Goal: Task Accomplishment & Management: Manage account settings

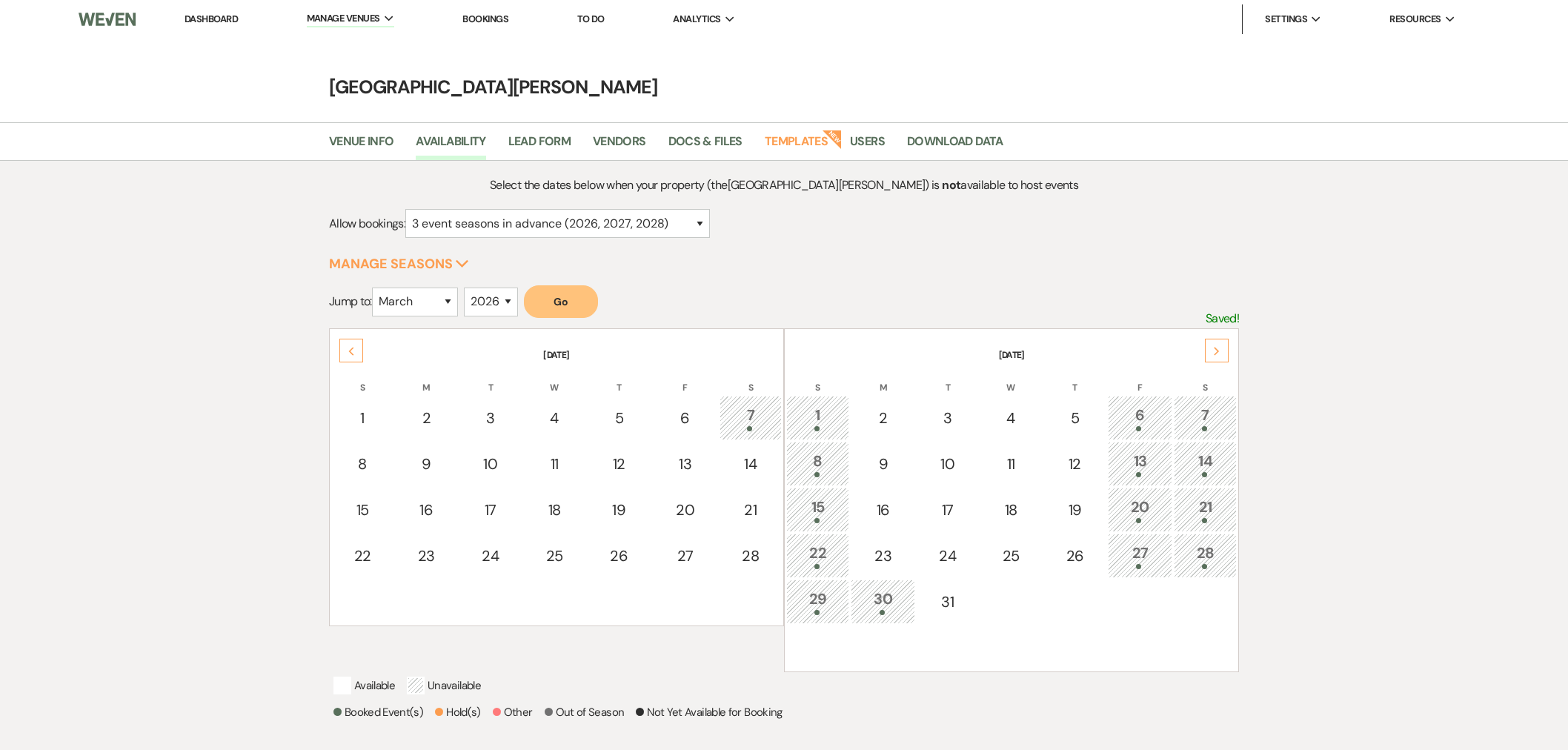
select select "3"
select select "2026"
click at [197, 19] on link "Dashboard" at bounding box center [211, 18] width 53 height 12
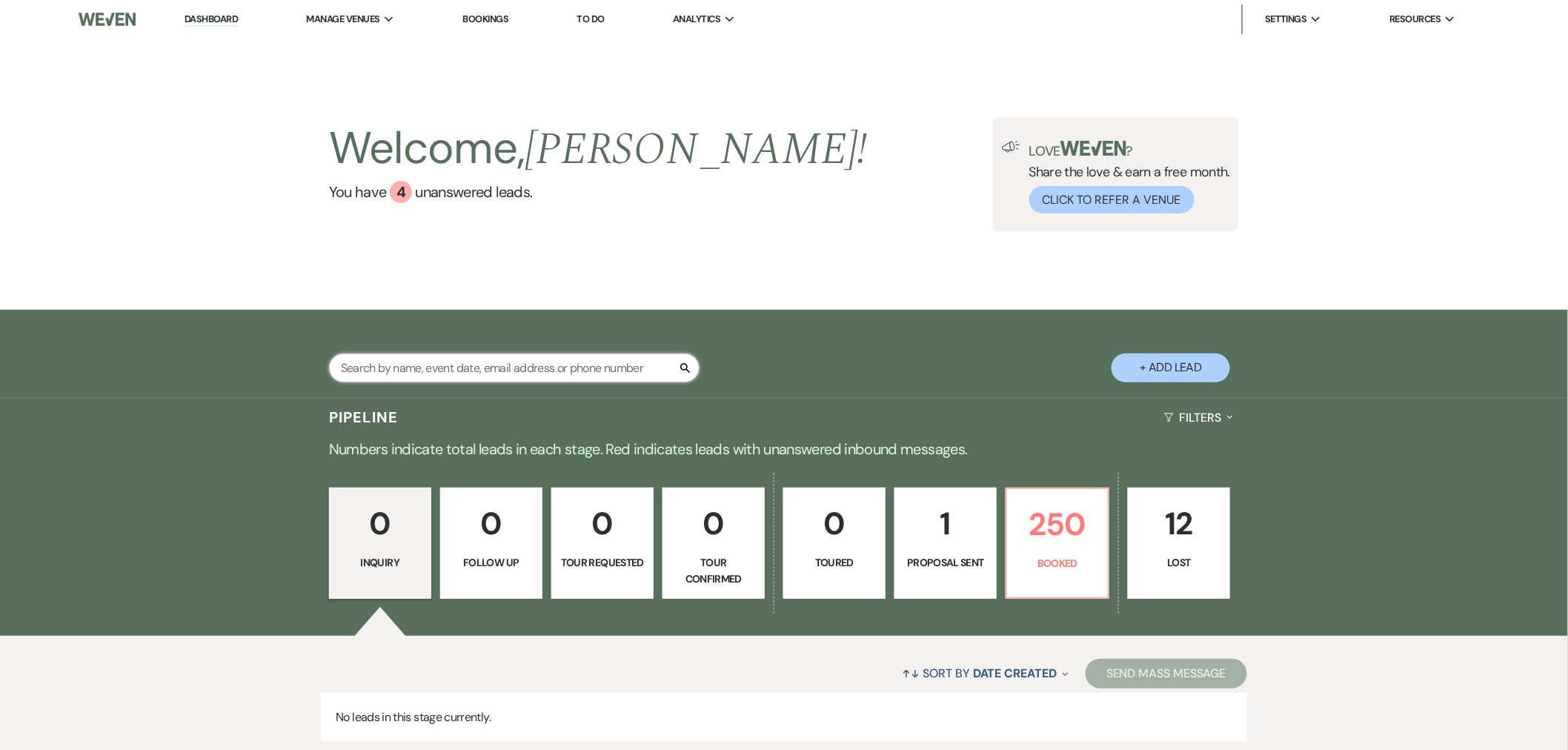
click at [484, 379] on input "text" at bounding box center [514, 368] width 371 height 29
type input "[PERSON_NAME]"
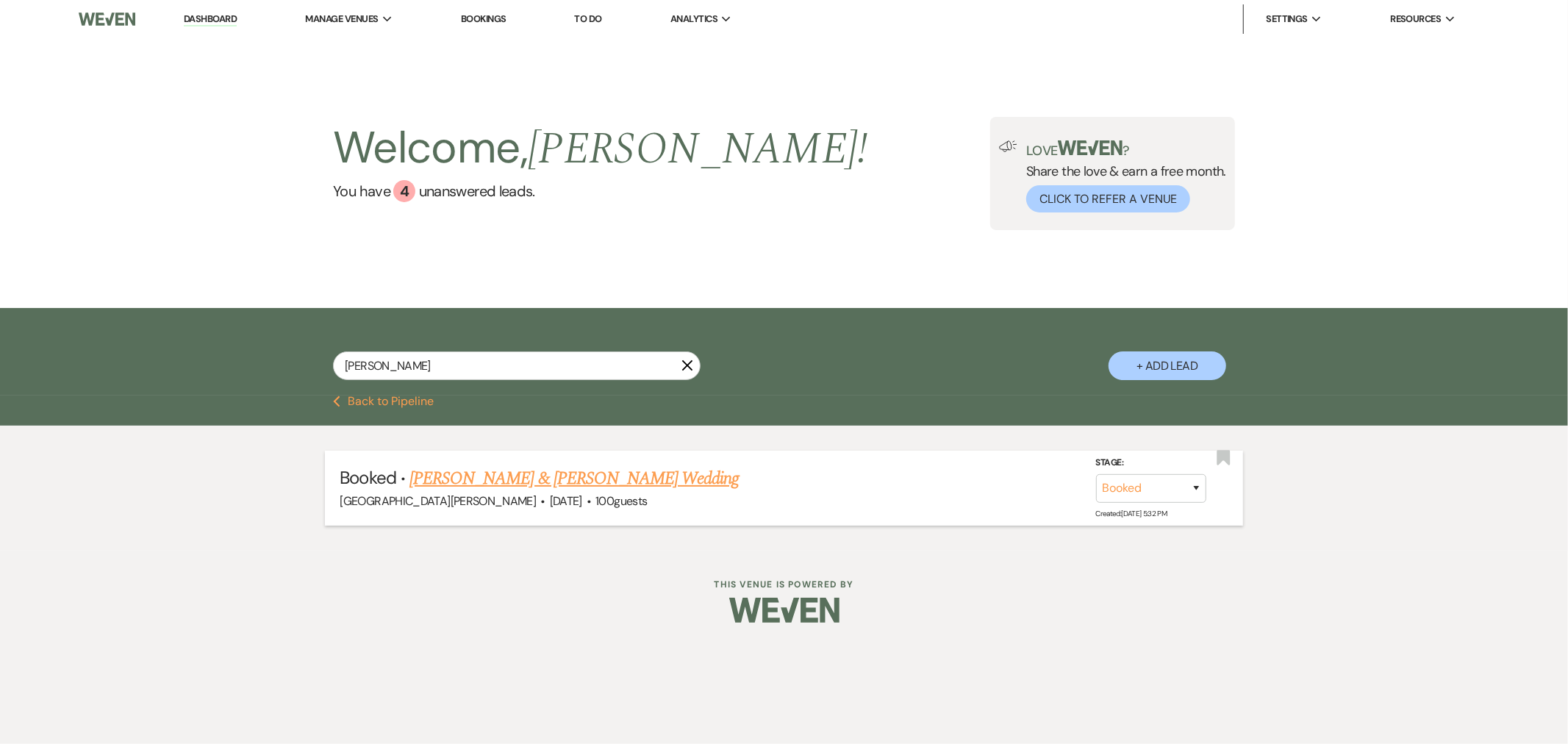
click at [598, 485] on link "[PERSON_NAME] & [PERSON_NAME] Wedding" at bounding box center [574, 478] width 329 height 26
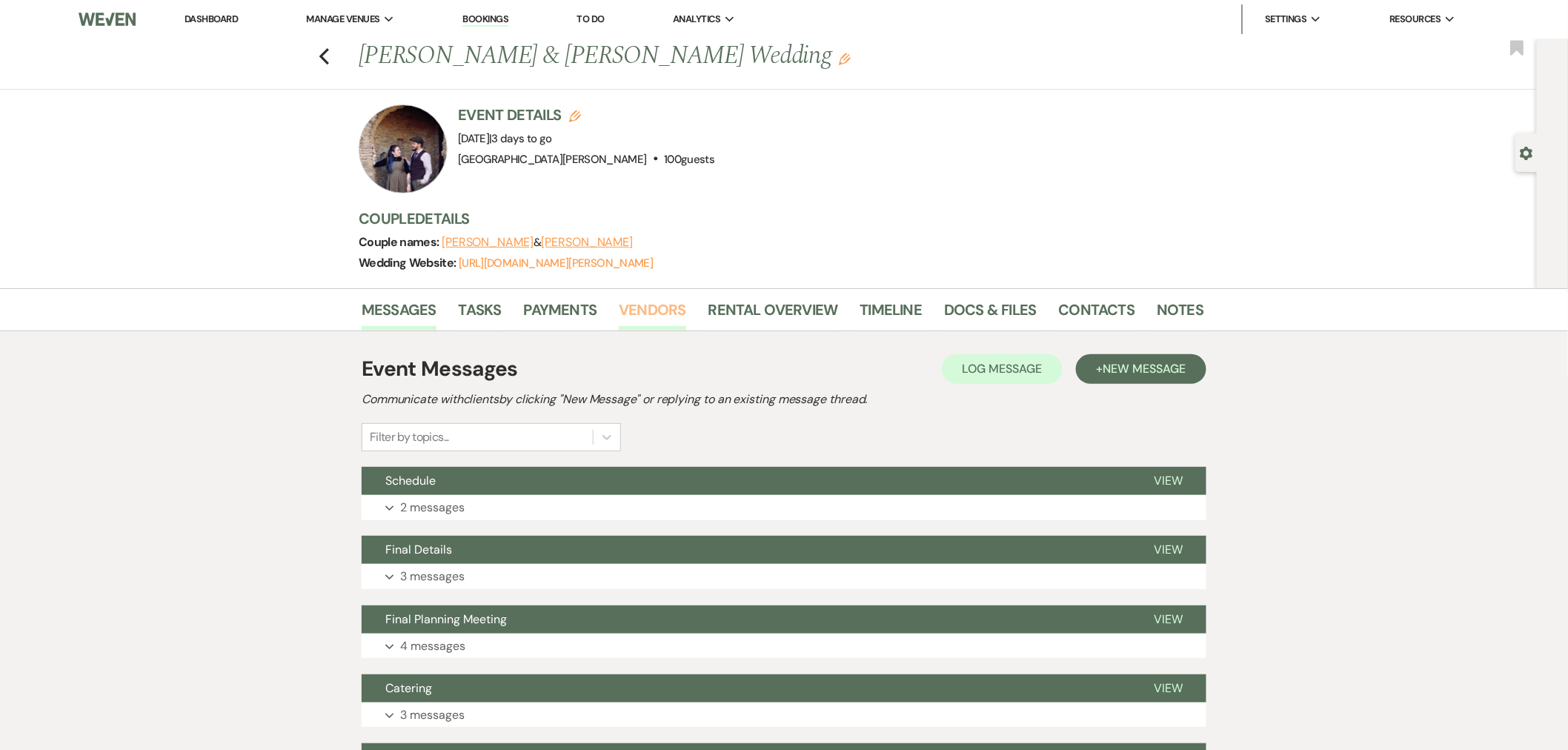
click at [639, 306] on link "Vendors" at bounding box center [652, 314] width 67 height 32
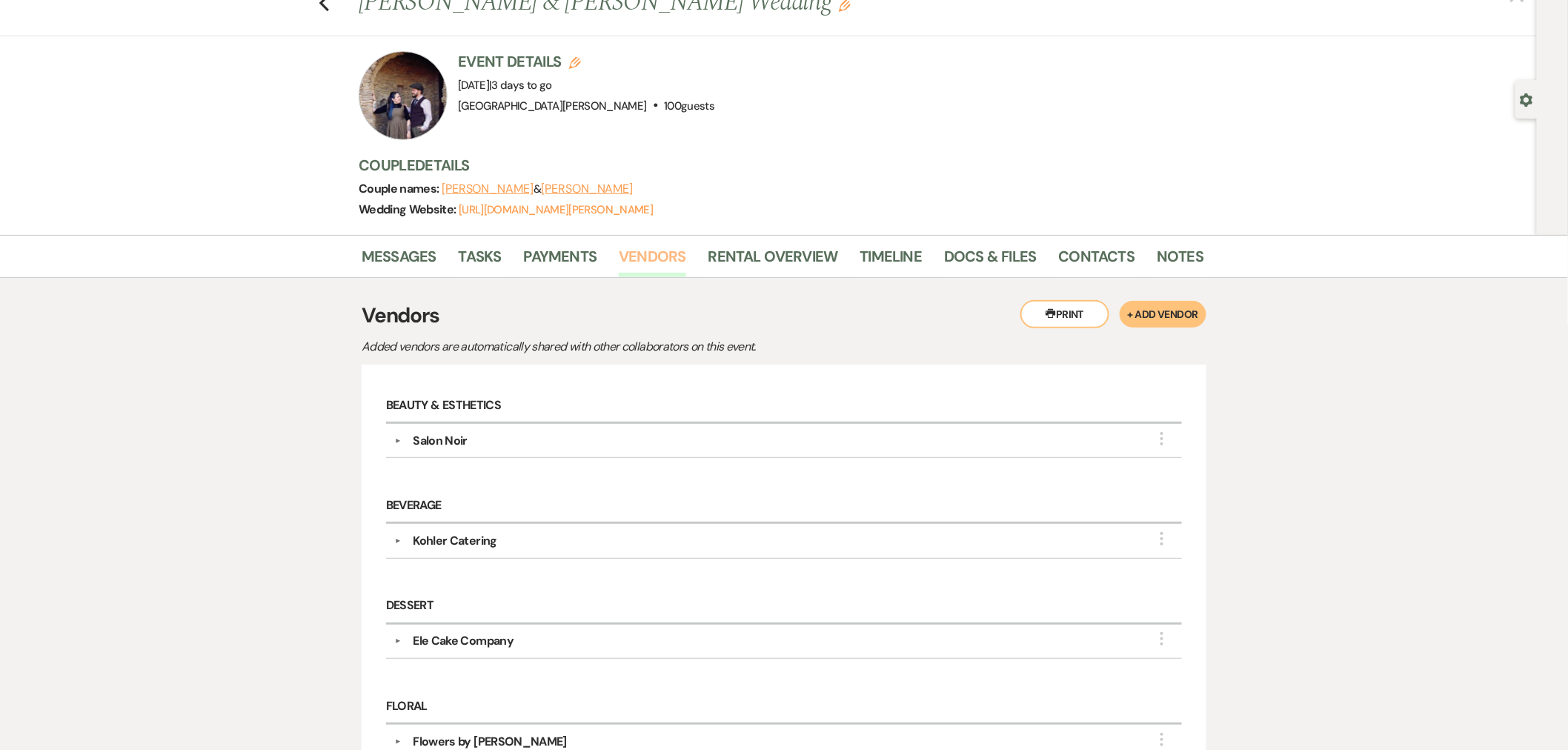
scroll to position [82, 0]
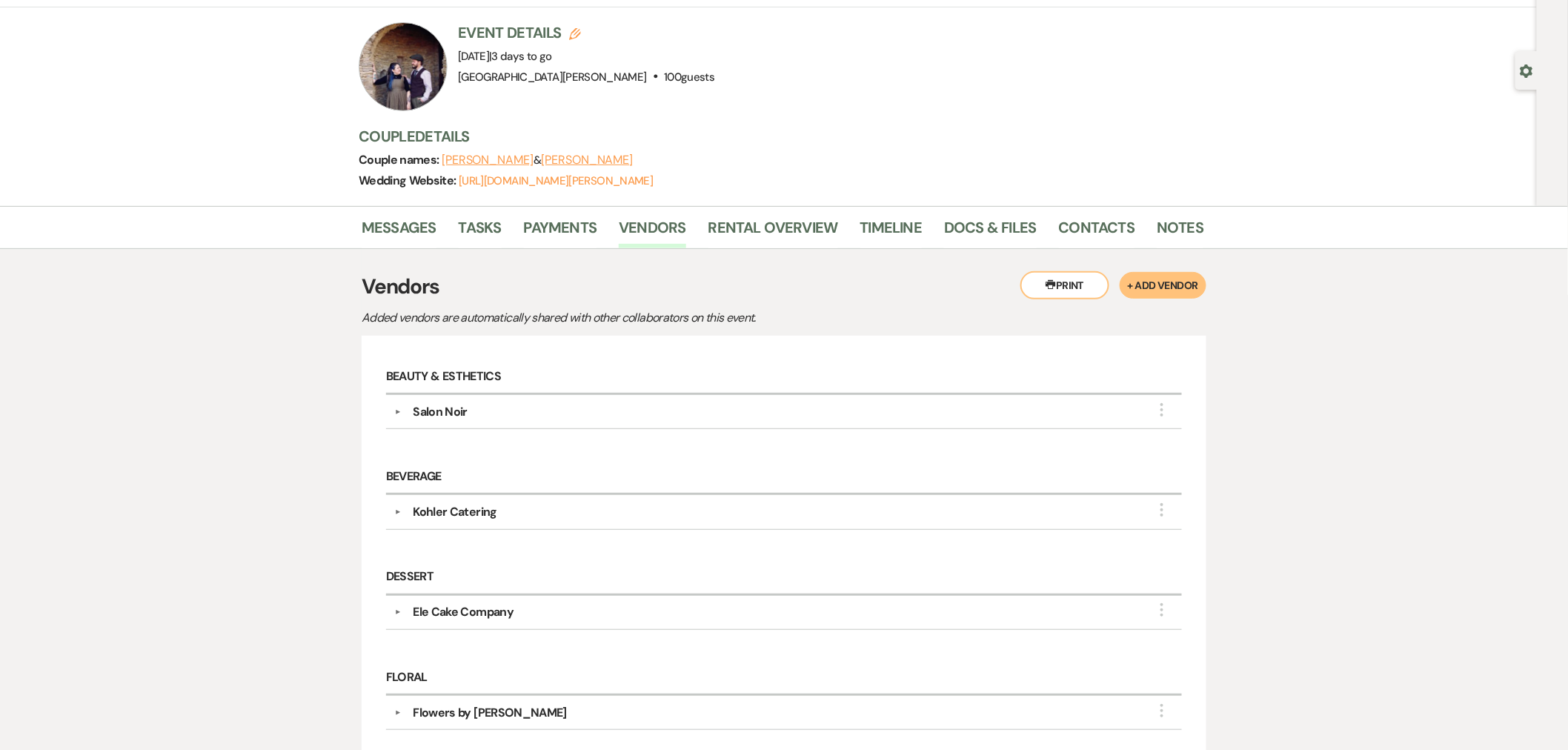
click at [419, 508] on div "Kohler Catering" at bounding box center [455, 512] width 84 height 18
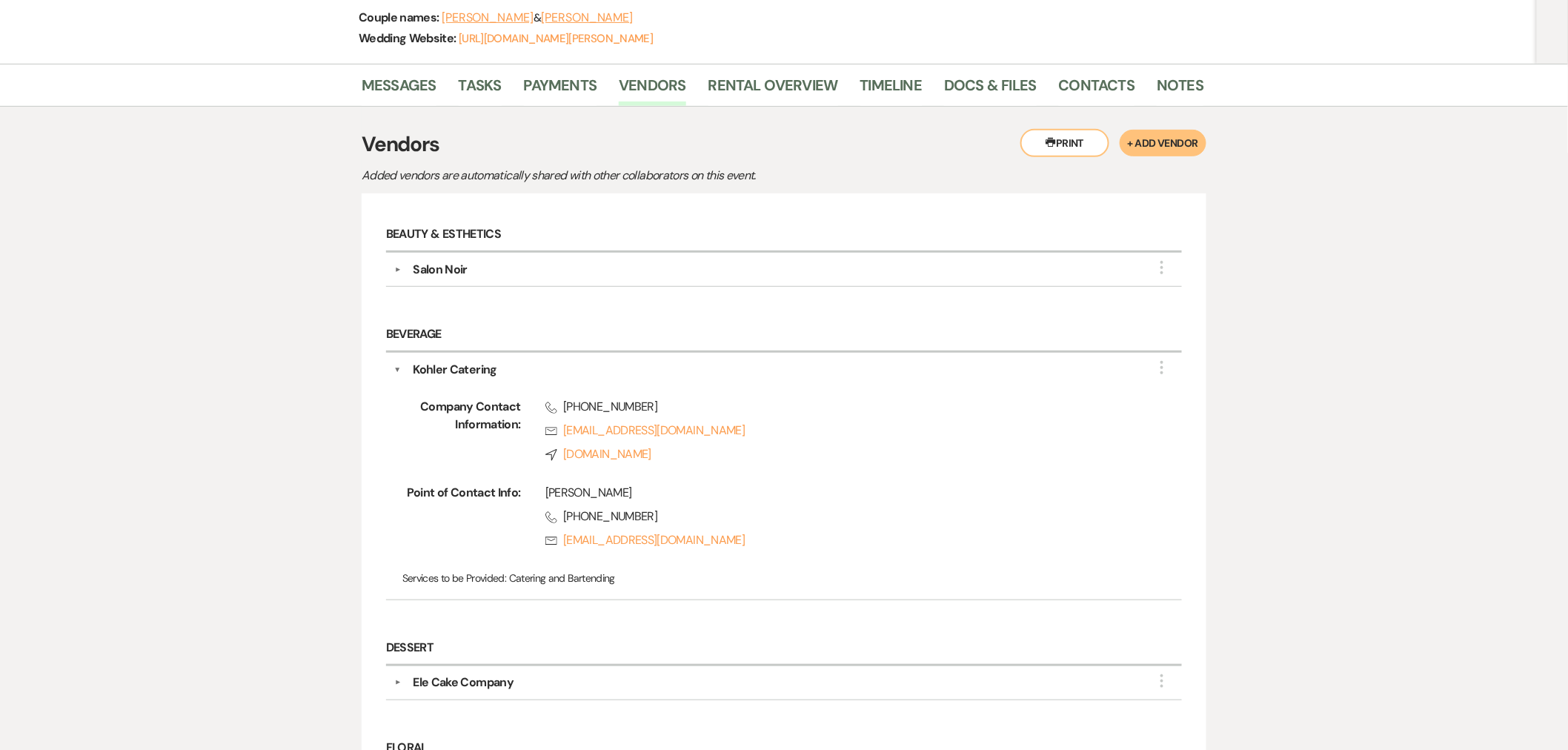
scroll to position [247, 0]
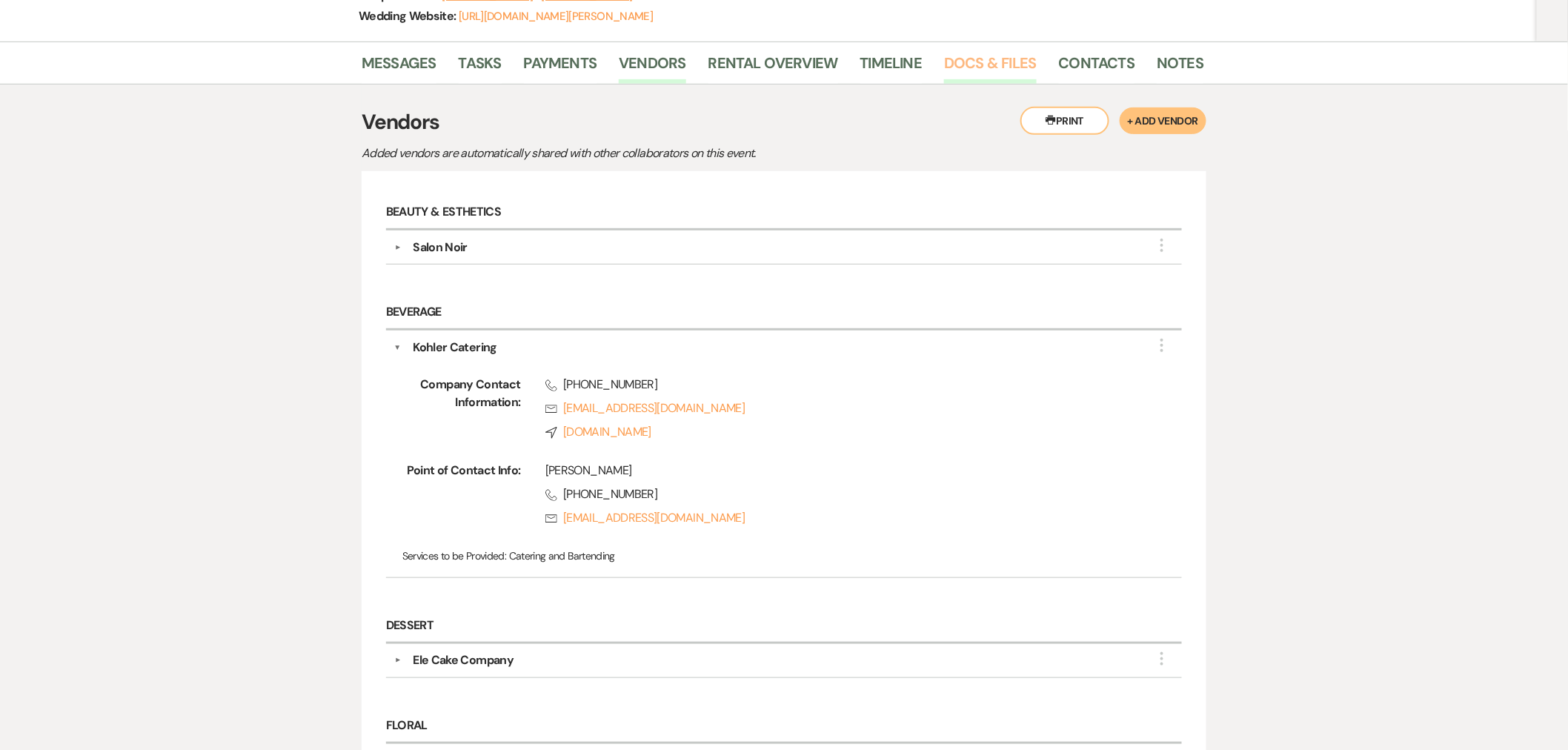
click at [1002, 65] on link "Docs & Files" at bounding box center [990, 67] width 92 height 32
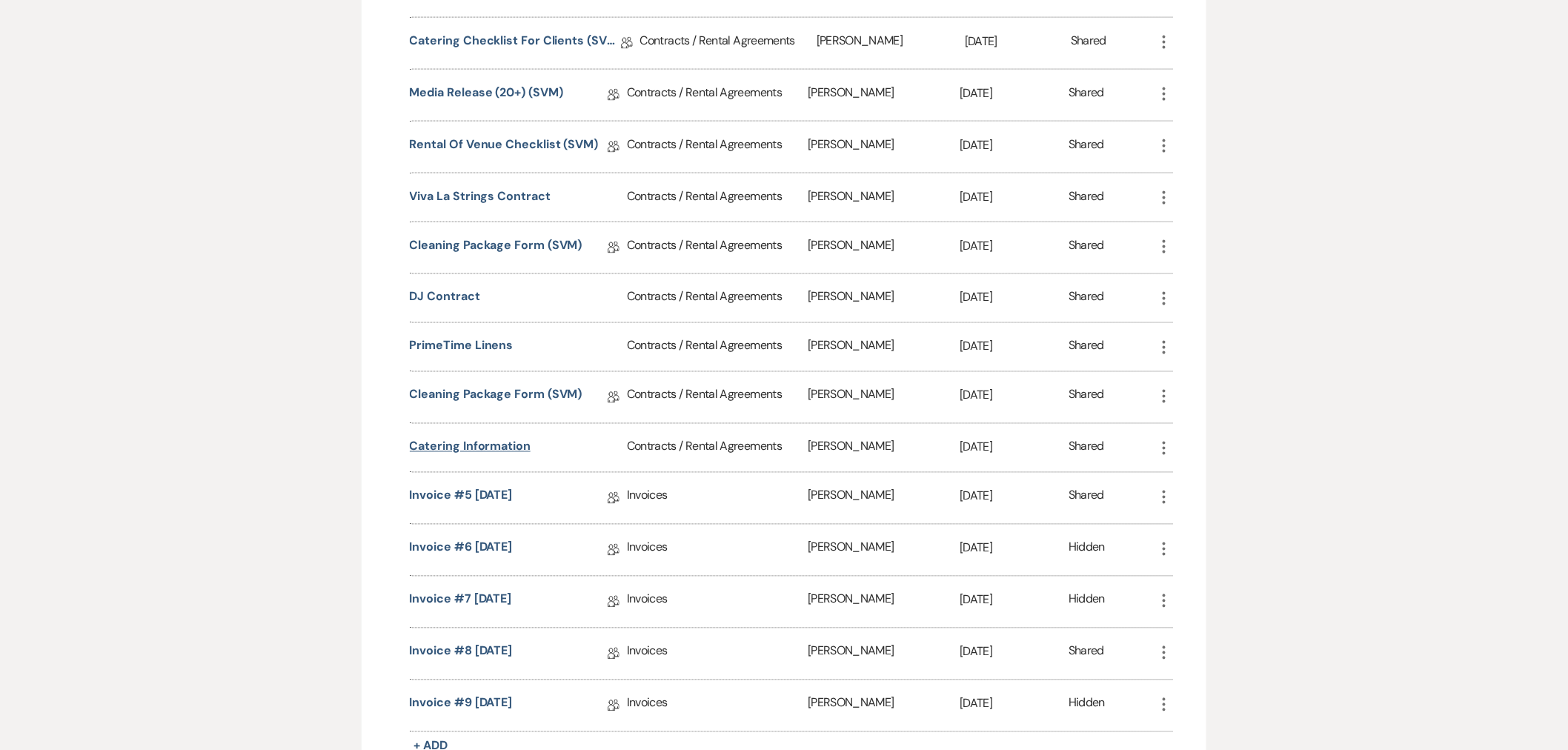
scroll to position [906, 0]
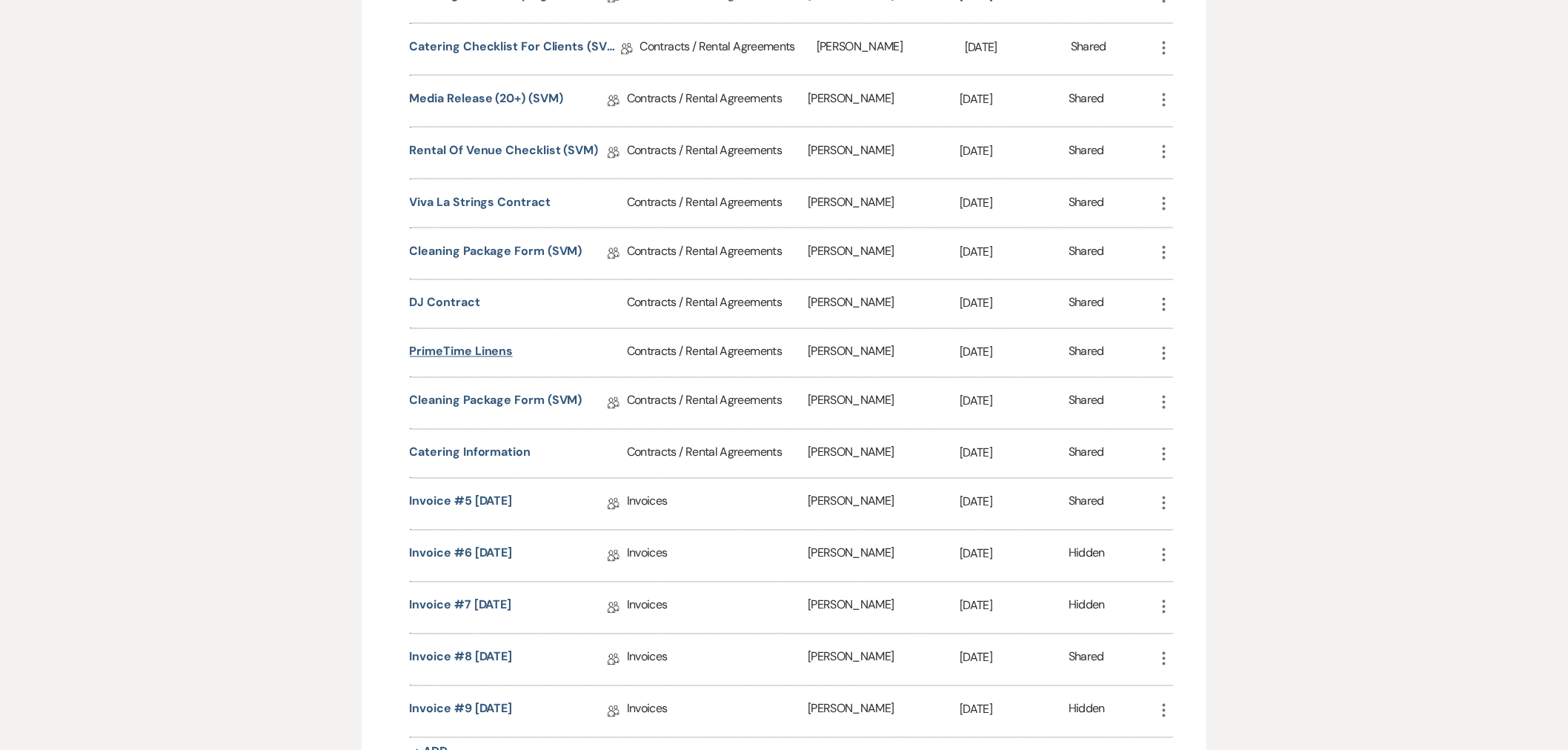
click at [461, 358] on button "PrimeTime Linens" at bounding box center [462, 352] width 103 height 18
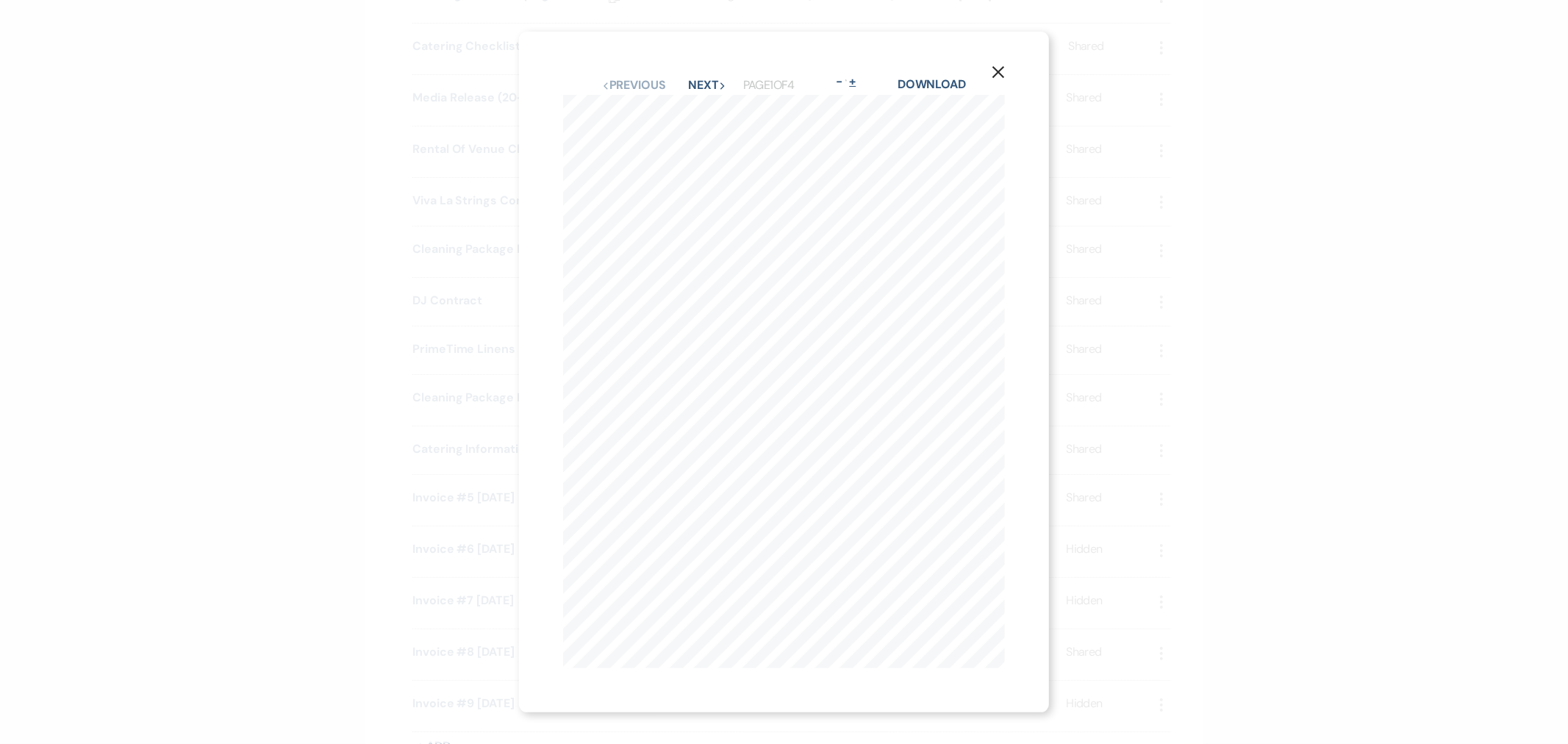
click at [857, 76] on button "+" at bounding box center [854, 82] width 12 height 12
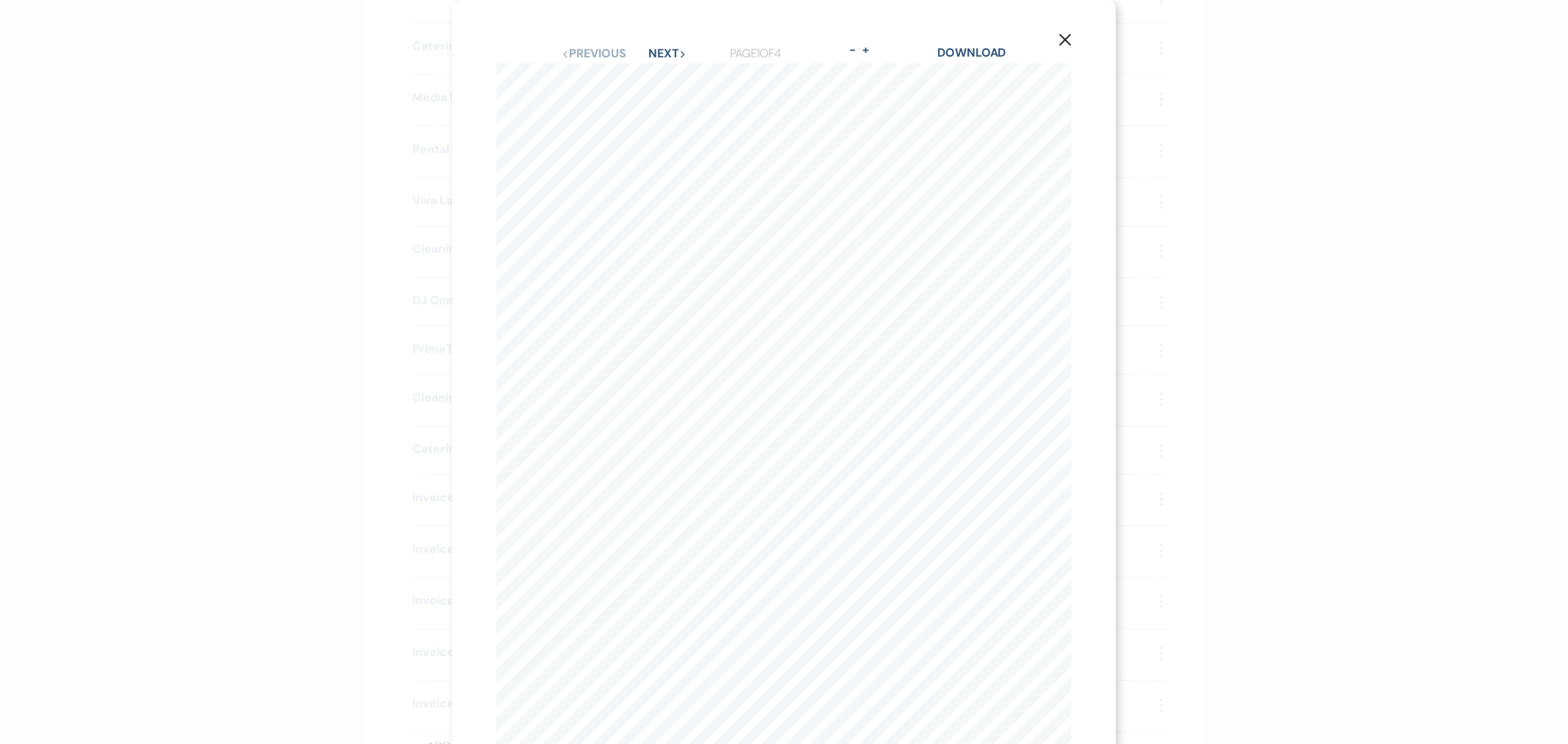
click at [1059, 40] on icon "X" at bounding box center [1065, 39] width 13 height 13
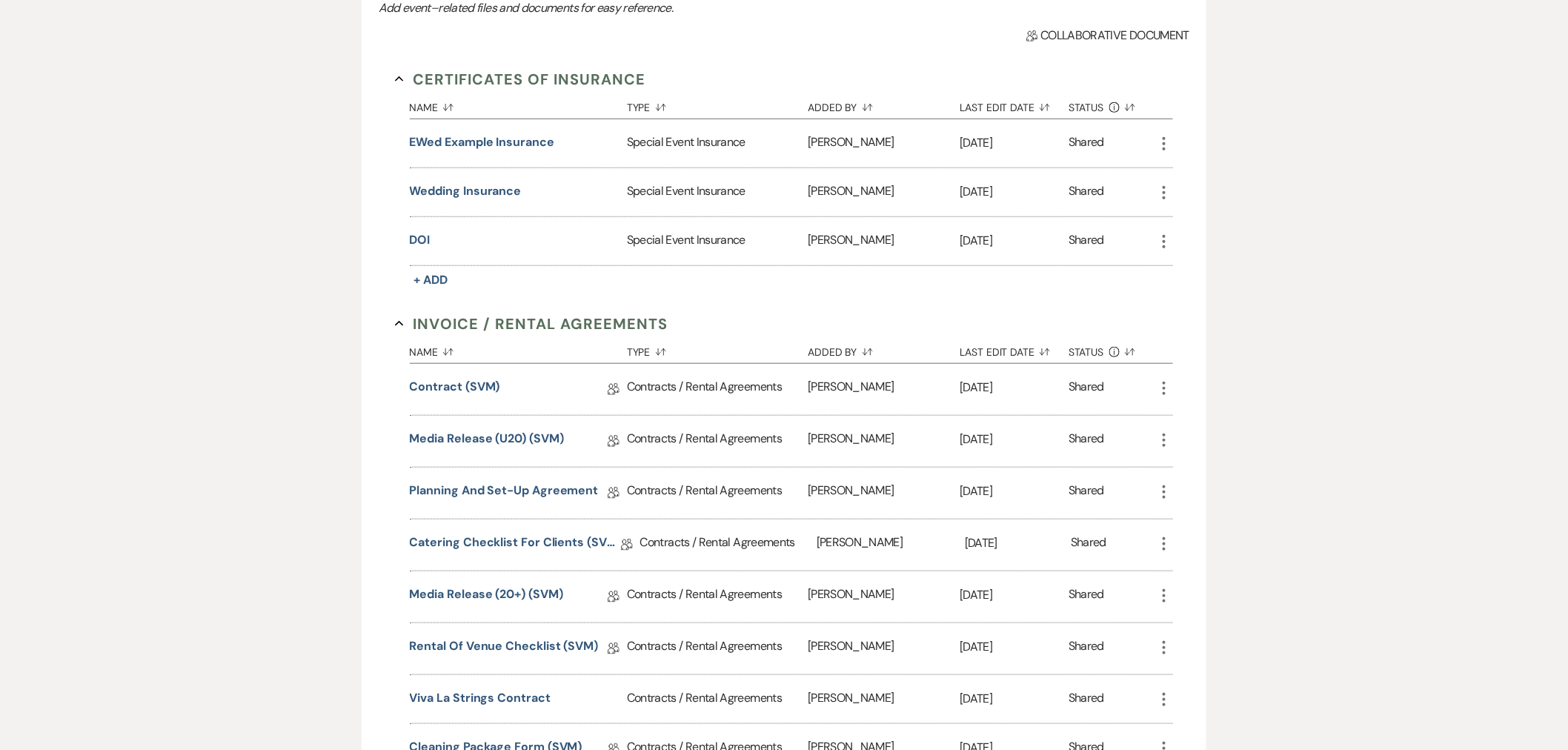
scroll to position [517, 0]
